Goal: Information Seeking & Learning: Learn about a topic

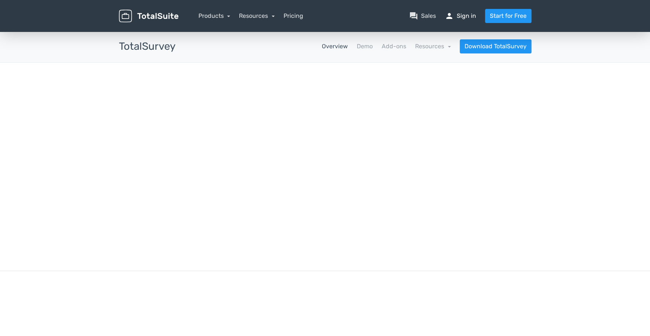
click at [468, 15] on link "person Sign in" at bounding box center [460, 16] width 31 height 9
drag, startPoint x: 356, startPoint y: 85, endPoint x: 358, endPoint y: 64, distance: 21.3
click at [356, 84] on div "Get actionable insights, using effective surveys TotalSurvey lets you conduct e…" at bounding box center [325, 167] width 424 height 172
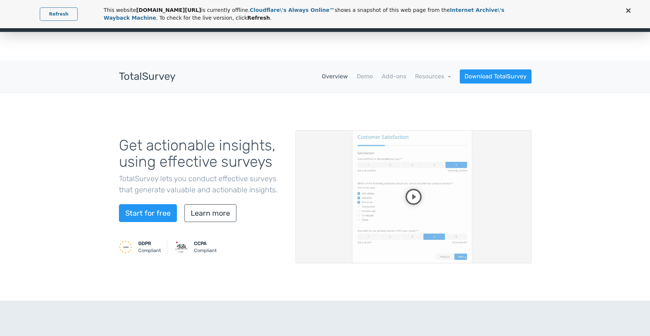
click at [623, 10] on td "This website totalsuite.net/product/totalsurvey/ is currently offline. Cloudfla…" at bounding box center [365, 14] width 525 height 16
click at [628, 10] on span at bounding box center [628, 10] width 5 height 5
click at [63, 13] on link "Refresh" at bounding box center [59, 13] width 38 height 13
